Goal: Information Seeking & Learning: Learn about a topic

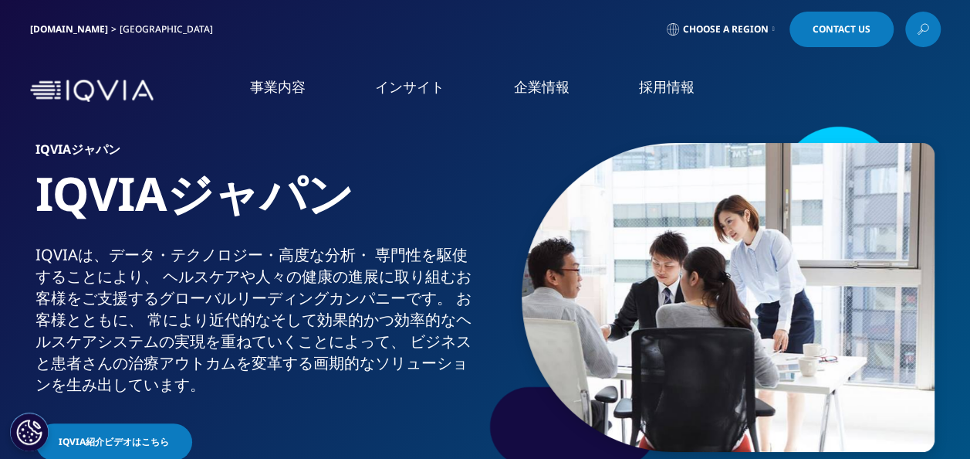
click at [406, 100] on li "インサイト インサイト 医療・ヘルスケアの発展に貢献することを目的として発信している調査・論文・レポート情報です。 概要 トップライン市場データ トップライン…" at bounding box center [409, 102] width 139 height 50
click at [407, 86] on link "インサイト" at bounding box center [409, 86] width 69 height 19
click at [281, 288] on link "概要" at bounding box center [373, 286] width 223 height 14
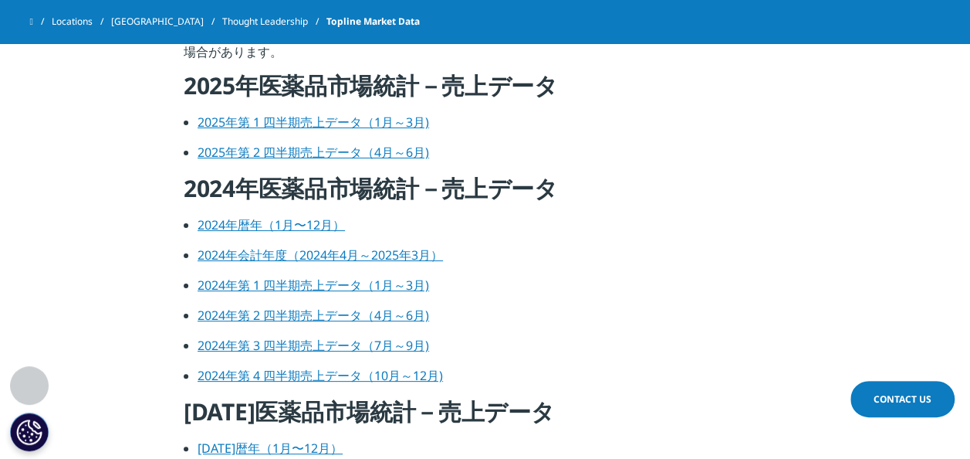
scroll to position [649, 0]
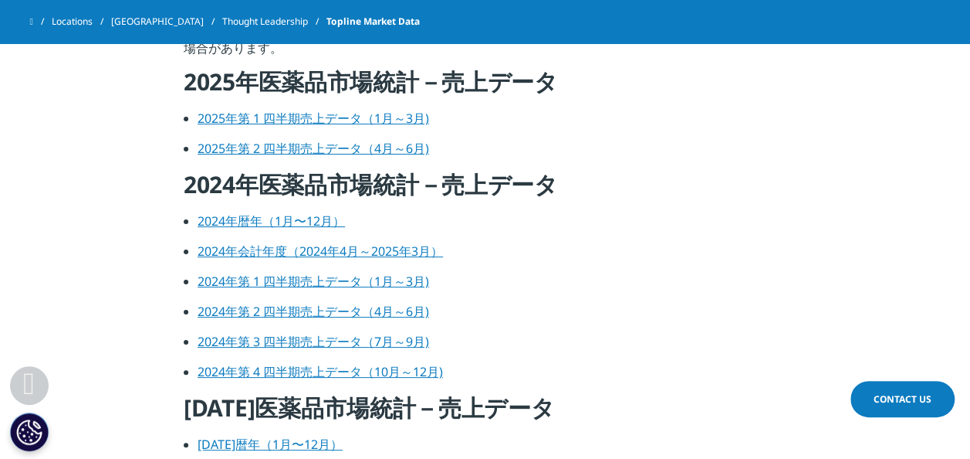
click at [333, 118] on link "2025年第 1 四半期売上データ（1月～3月)" at bounding box center [314, 118] width 232 height 17
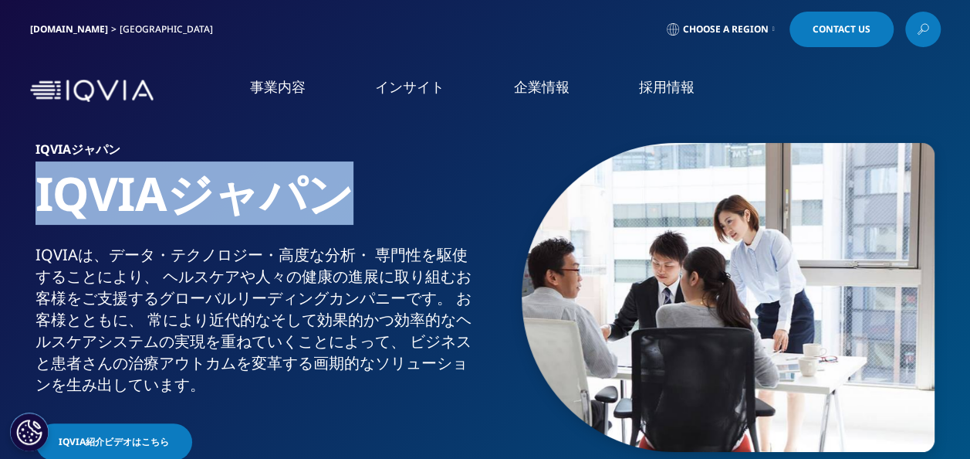
drag, startPoint x: 346, startPoint y: 206, endPoint x: 20, endPoint y: 199, distance: 325.9
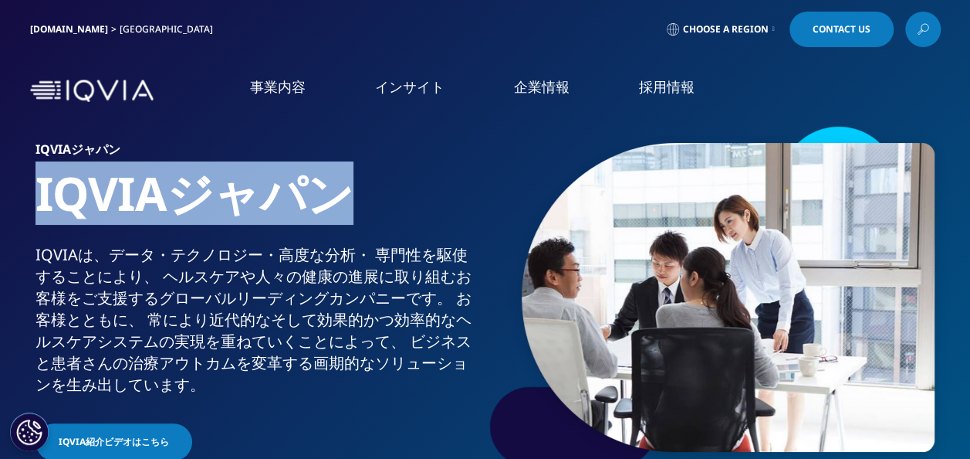
click at [20, 199] on section "IQVIAジャパン IQVIAジャパン IQVIAは、​データ・​テクノロジー・​高度な​分析・​ 専門性を​駆使する​ことに​より、​ ヘルスケアや​人々の…" at bounding box center [485, 255] width 970 height 510
copy h1 "IQVIAジャパン"
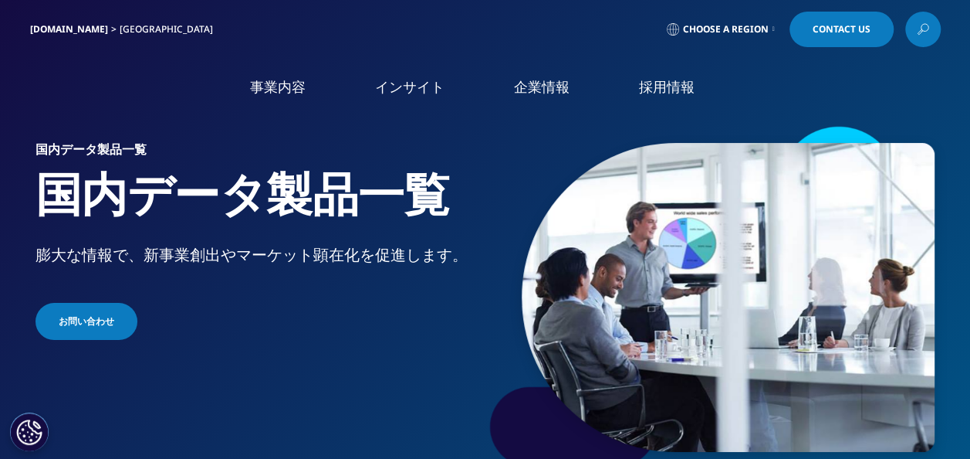
click at [540, 83] on link "企業情報" at bounding box center [542, 86] width 56 height 19
click at [398, 239] on link "イベント＆ウェビナー" at bounding box center [497, 238] width 316 height 18
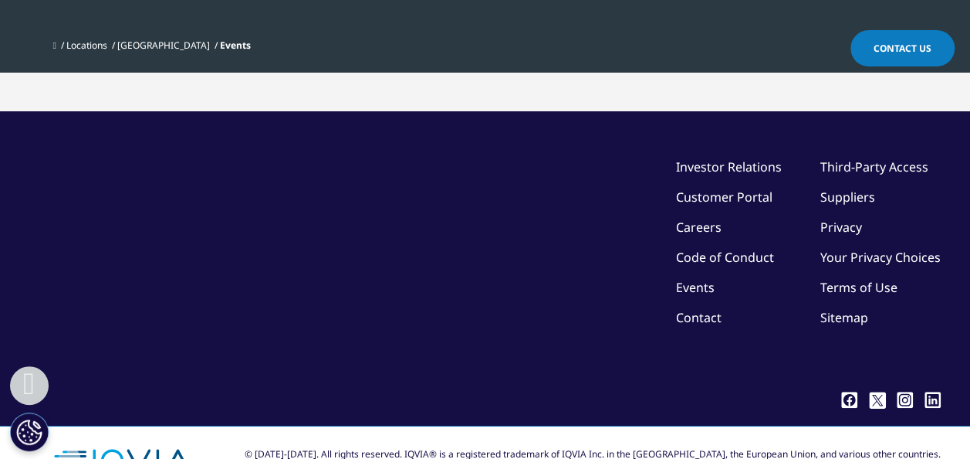
scroll to position [388, 0]
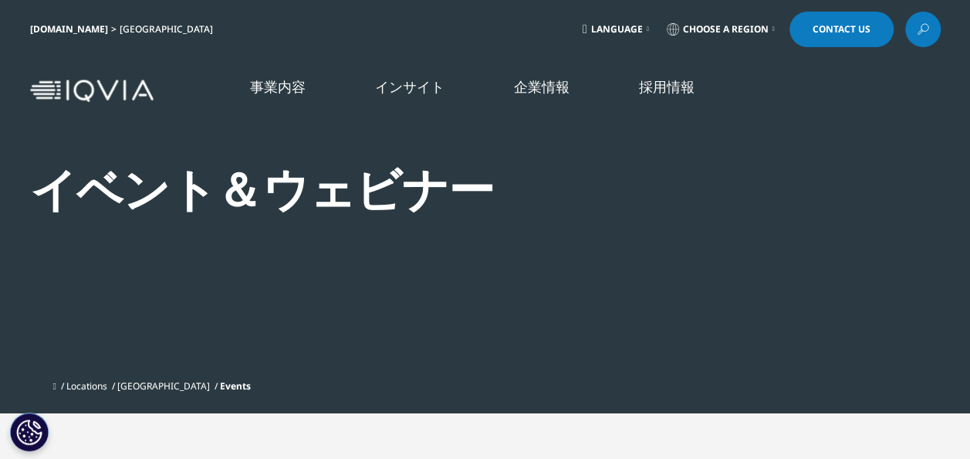
click at [284, 87] on link "事業内容" at bounding box center [278, 86] width 56 height 19
click at [392, 334] on p "新時代の価値創造へ グローバルの総合力で革新的なパフォーマンスを IQVIAは、グローバルの先端知⁠識と日本ローカルの深い知⁠見を組み合わせた屈指の専門性に、…" at bounding box center [421, 337] width 261 height 156
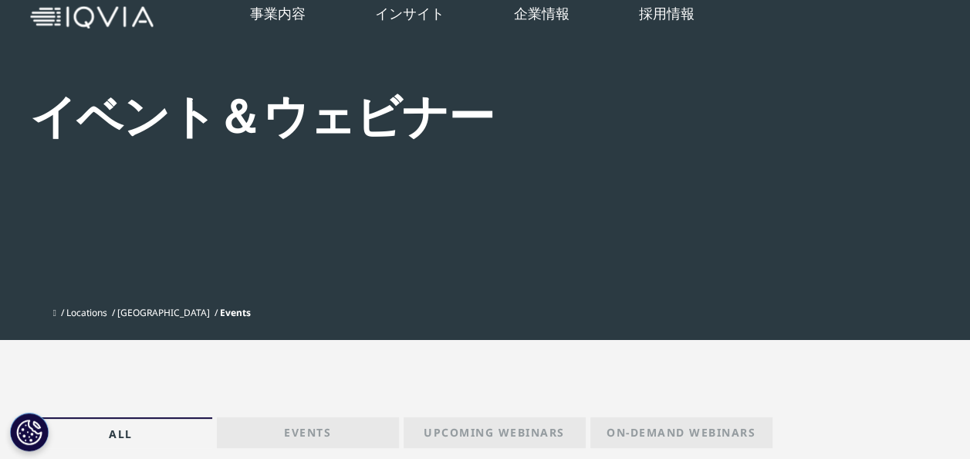
scroll to position [93, 0]
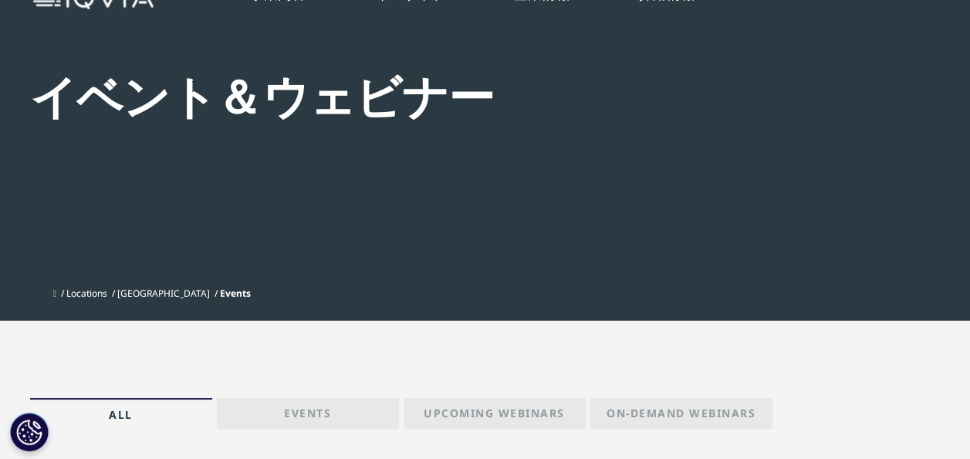
click at [67, 214] on link "市場データ" at bounding box center [68, 222] width 58 height 16
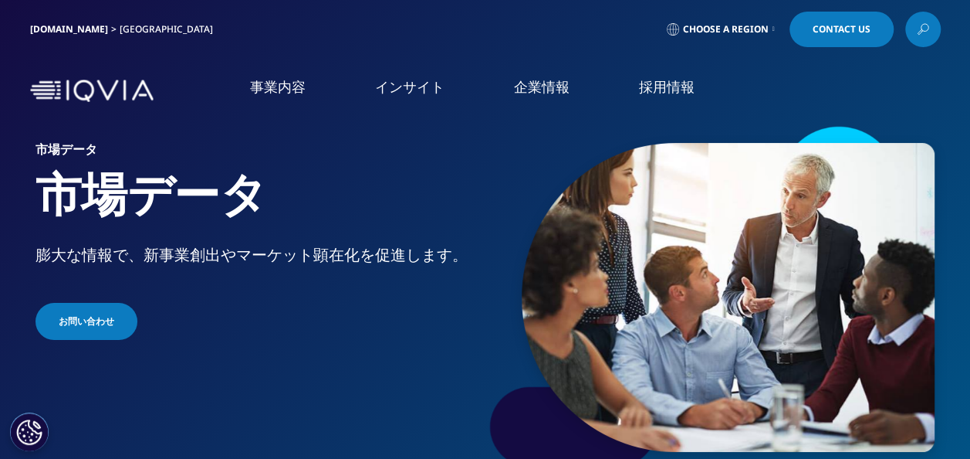
click at [304, 312] on div "お問い合わせ" at bounding box center [258, 323] width 444 height 40
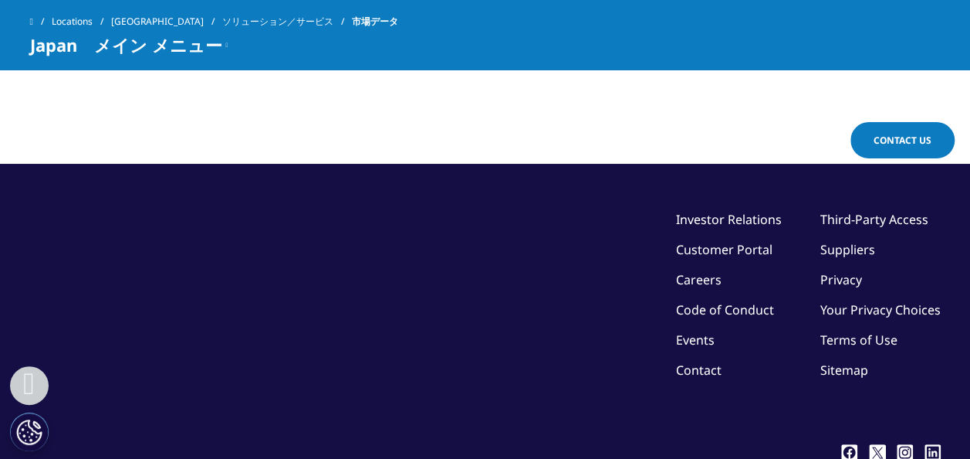
scroll to position [1297, 0]
